Goal: Information Seeking & Learning: Learn about a topic

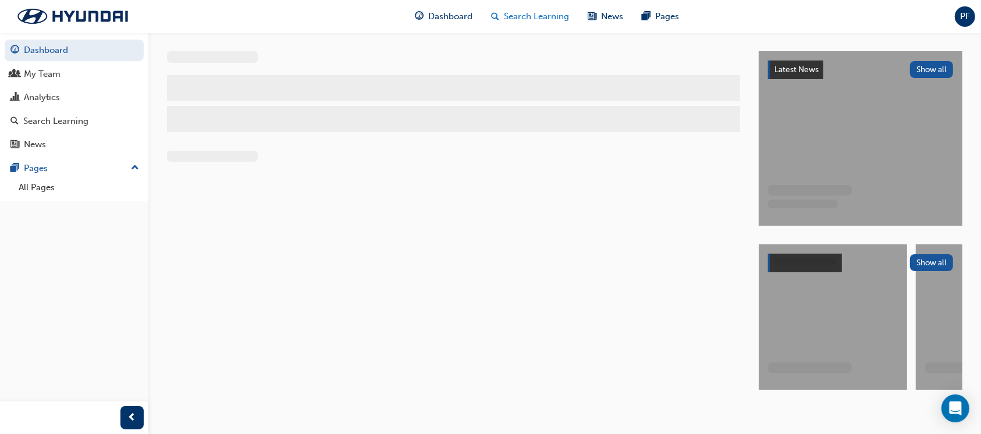
click at [533, 16] on span "Search Learning" at bounding box center [536, 16] width 65 height 13
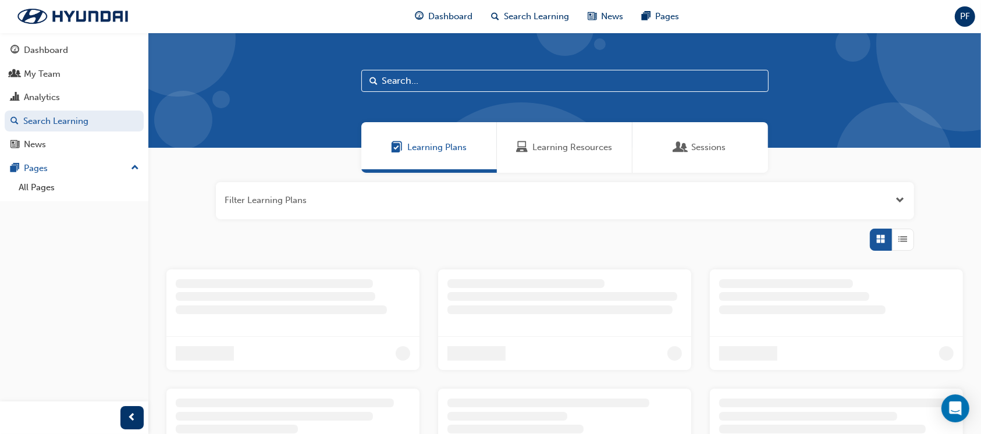
click at [529, 143] on div "Learning Resources" at bounding box center [565, 147] width 96 height 13
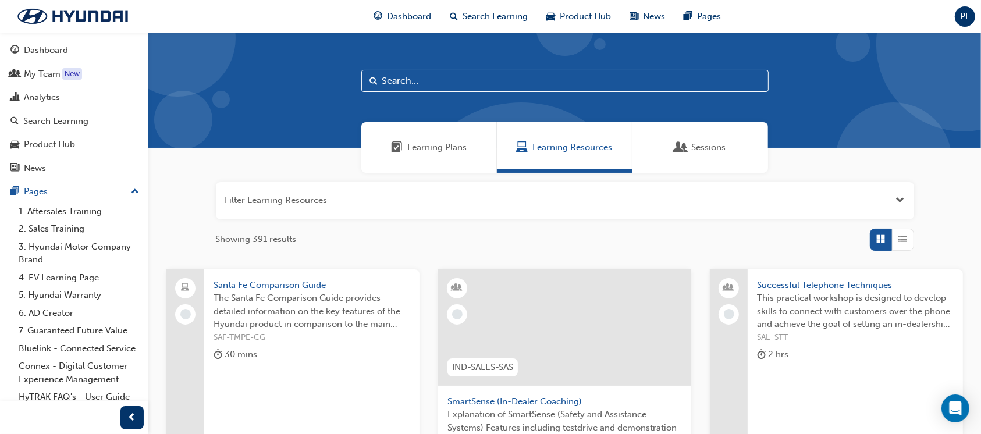
click at [423, 77] on input "text" at bounding box center [564, 81] width 407 height 22
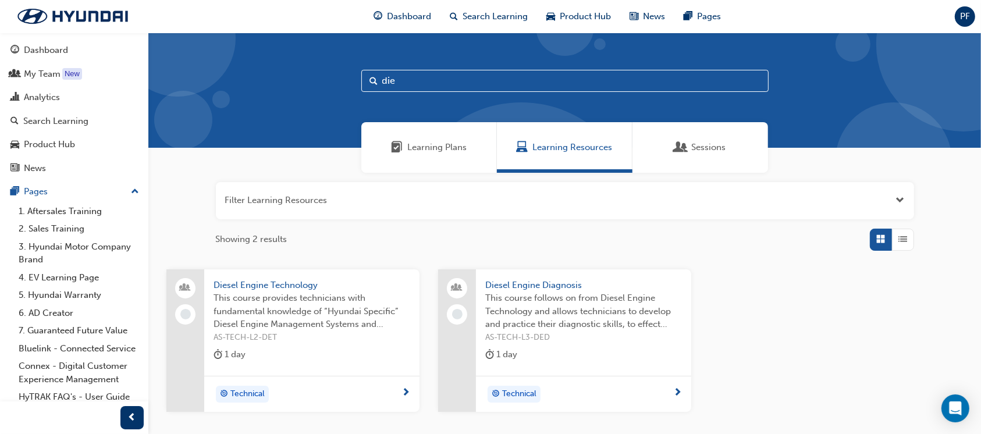
type input "die"
click at [294, 287] on span "Diesel Engine Technology" at bounding box center [311, 285] width 197 height 13
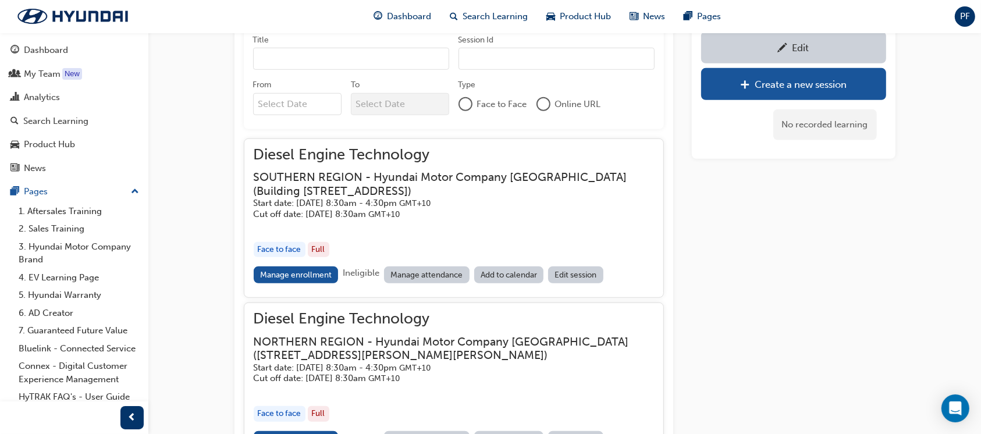
scroll to position [1024, 0]
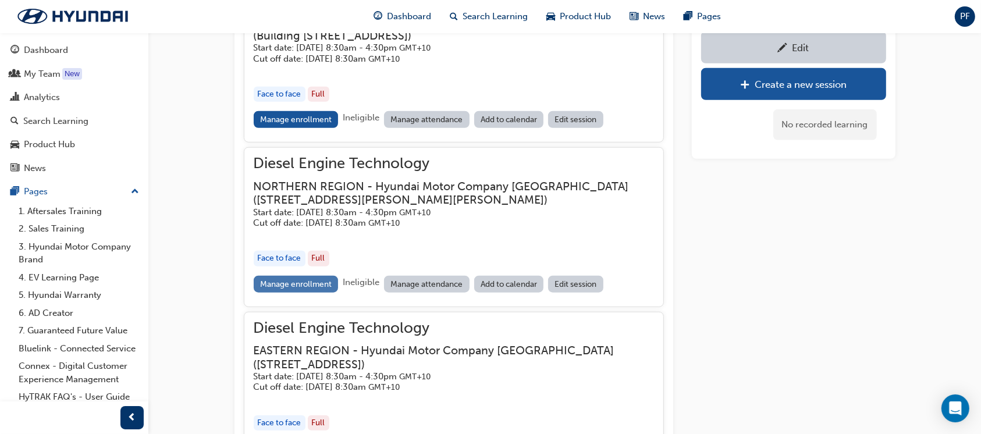
click at [297, 287] on link "Manage enrollment" at bounding box center [296, 284] width 85 height 17
